Goal: Task Accomplishment & Management: Complete application form

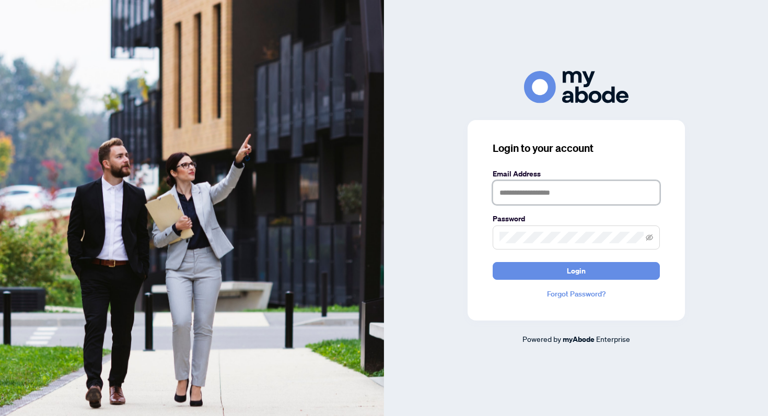
click at [544, 199] on input "text" at bounding box center [575, 193] width 167 height 24
type input "**********"
click at [492, 262] on button "Login" at bounding box center [575, 271] width 167 height 18
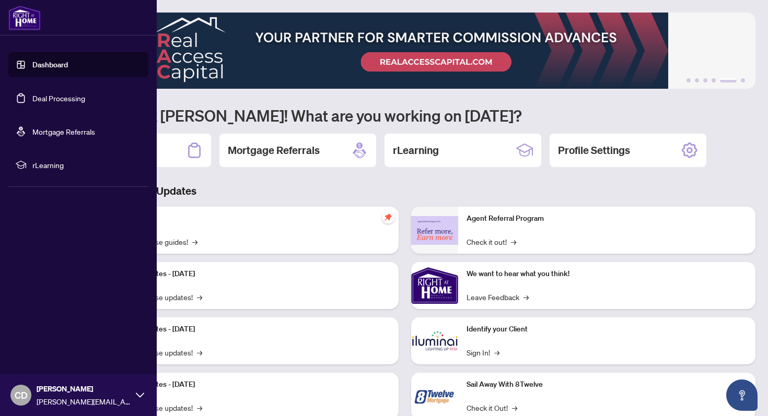
click at [61, 96] on link "Deal Processing" at bounding box center [58, 97] width 53 height 9
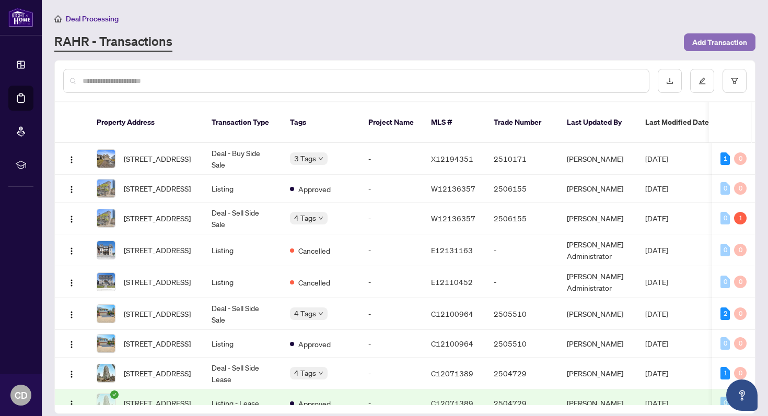
click at [721, 38] on span "Add Transaction" at bounding box center [719, 42] width 55 height 17
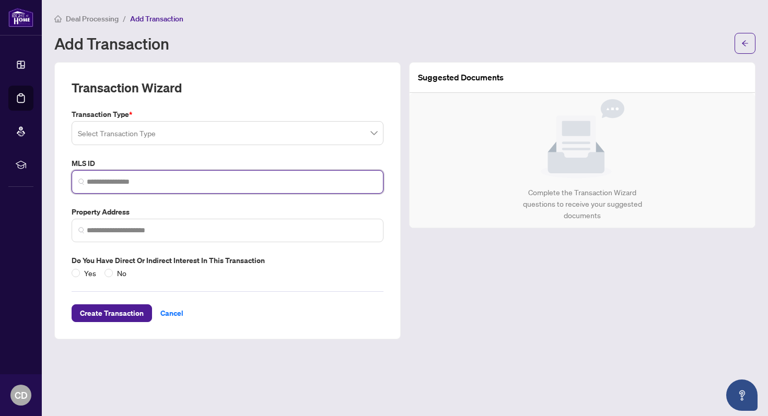
click at [174, 184] on input "search" at bounding box center [232, 182] width 290 height 11
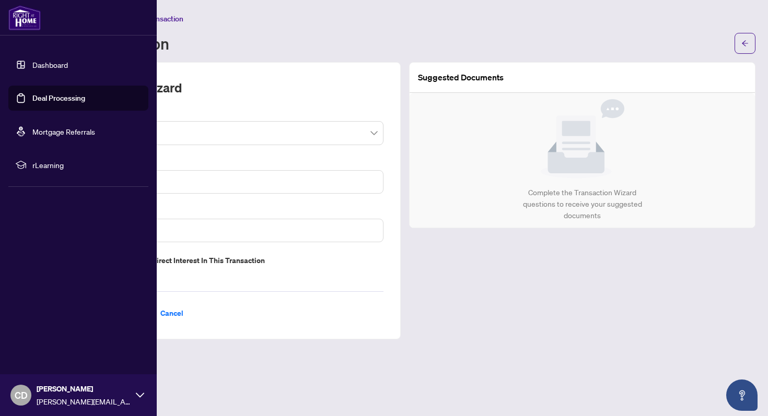
click at [50, 62] on link "Dashboard" at bounding box center [50, 64] width 36 height 9
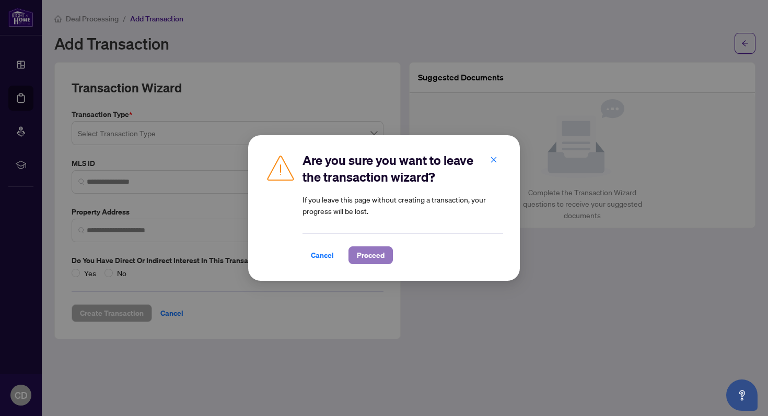
click at [372, 253] on span "Proceed" at bounding box center [371, 255] width 28 height 17
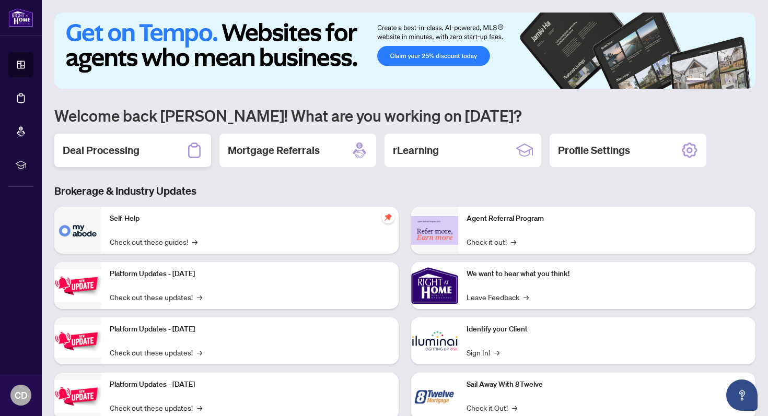
click at [135, 144] on h2 "Deal Processing" at bounding box center [101, 150] width 77 height 15
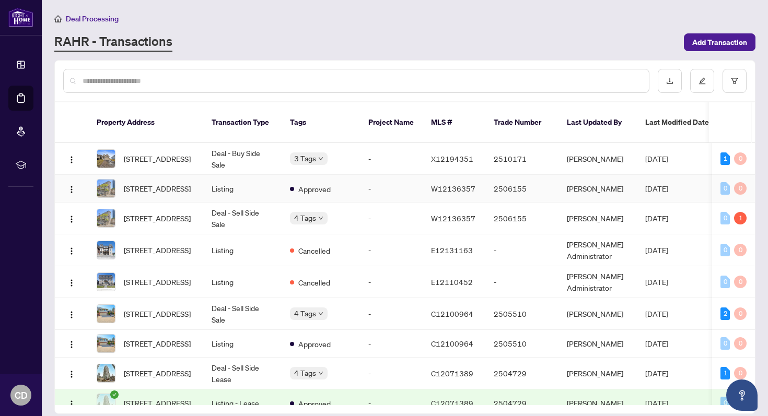
click at [195, 179] on td "[STREET_ADDRESS]" at bounding box center [145, 189] width 115 height 28
